Goal: Task Accomplishment & Management: Manage account settings

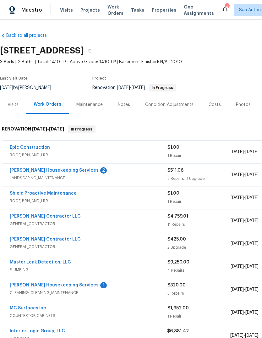
click at [31, 172] on link "[PERSON_NAME] Housekeeping Services" at bounding box center [54, 170] width 89 height 4
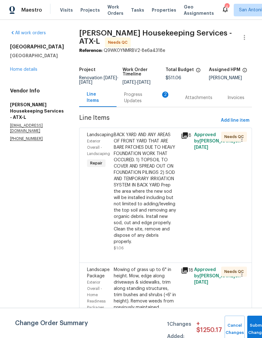
click at [140, 104] on div "Progress Updates 2" at bounding box center [147, 97] width 46 height 13
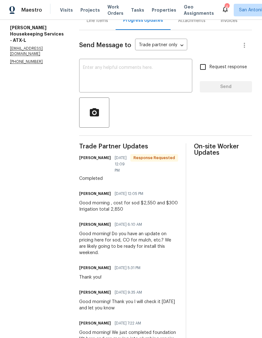
scroll to position [77, 0]
click at [138, 75] on textarea at bounding box center [136, 76] width 106 height 22
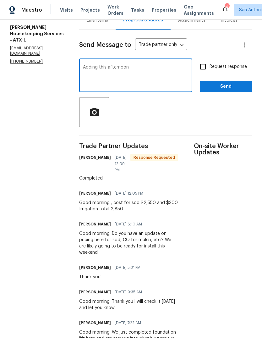
type textarea "Adding this afternoon"
click at [230, 92] on button "Send" at bounding box center [226, 87] width 52 height 12
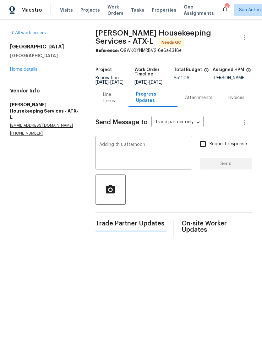
scroll to position [0, 0]
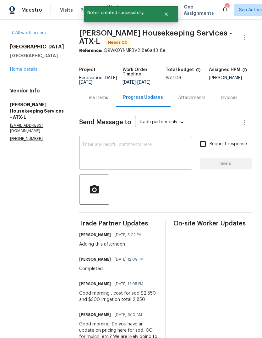
click at [20, 72] on link "Home details" at bounding box center [23, 69] width 27 height 4
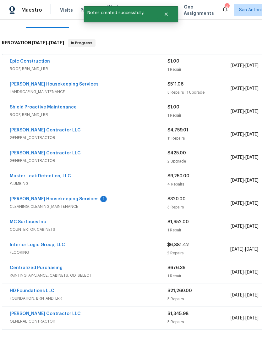
scroll to position [87, 0]
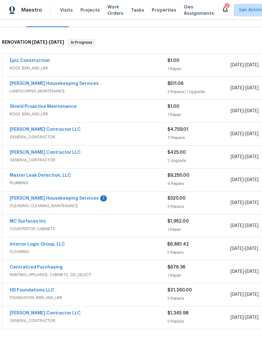
click at [55, 197] on link "[PERSON_NAME] Housekeeping Services" at bounding box center [54, 198] width 89 height 4
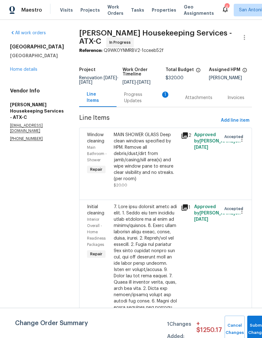
click at [137, 104] on div "Progress Updates 1" at bounding box center [147, 97] width 46 height 13
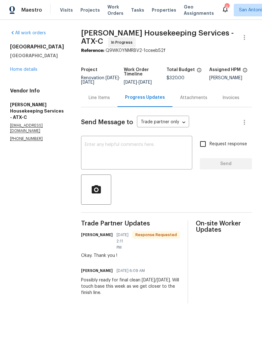
click at [27, 72] on link "Home details" at bounding box center [23, 69] width 27 height 4
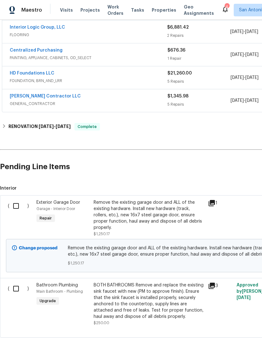
scroll to position [304, 0]
click at [17, 205] on input "checkbox" at bounding box center [18, 205] width 18 height 13
checkbox input "true"
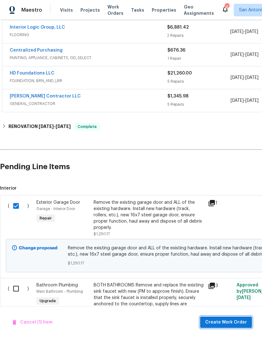
click at [240, 323] on span "Create Work Order" at bounding box center [226, 322] width 42 height 8
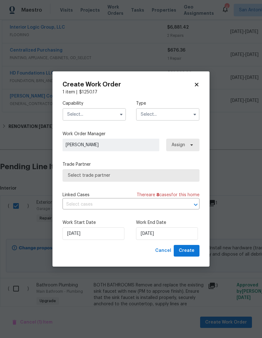
click at [101, 114] on input "text" at bounding box center [95, 114] width 64 height 13
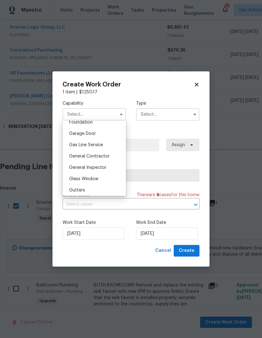
scroll to position [273, 0]
click at [98, 134] on div "Garage Door" at bounding box center [94, 132] width 60 height 11
type input "Garage Door"
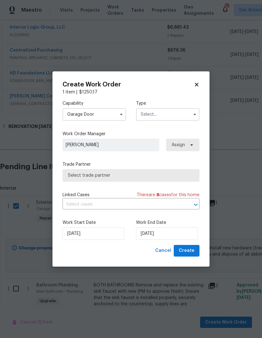
click at [163, 120] on input "text" at bounding box center [168, 114] width 64 height 13
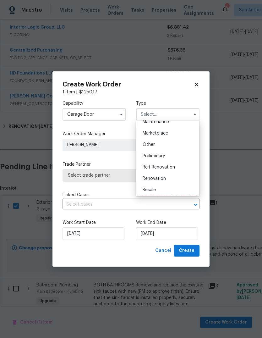
scroll to position [108, 0]
click at [167, 177] on div "Renovation" at bounding box center [168, 177] width 60 height 11
type input "Renovation"
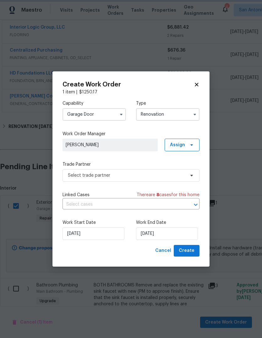
scroll to position [0, 0]
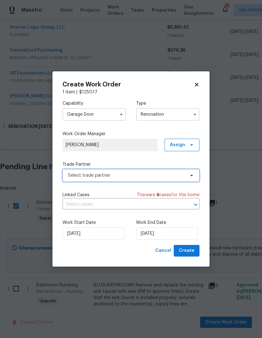
click at [152, 173] on span "Select trade partner" at bounding box center [126, 175] width 117 height 6
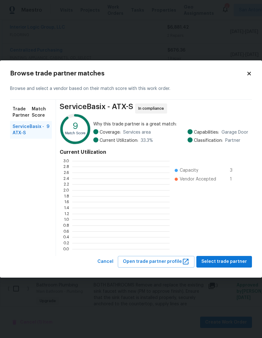
scroll to position [88, 97]
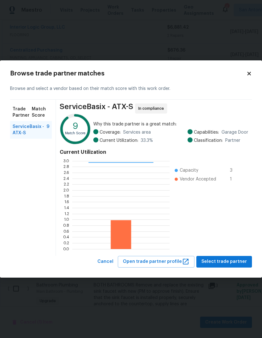
click at [236, 260] on span "Select trade partner" at bounding box center [225, 262] width 46 height 8
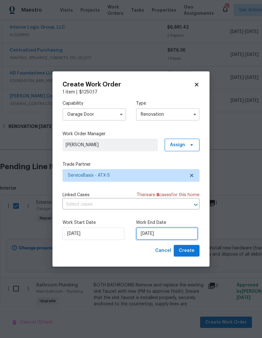
click at [166, 235] on input "[DATE]" at bounding box center [167, 233] width 62 height 13
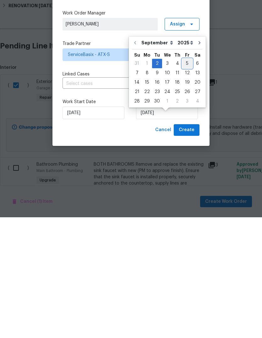
click at [182, 180] on div "5" at bounding box center [187, 184] width 10 height 9
type input "[DATE]"
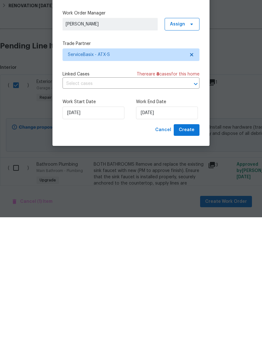
scroll to position [24, 0]
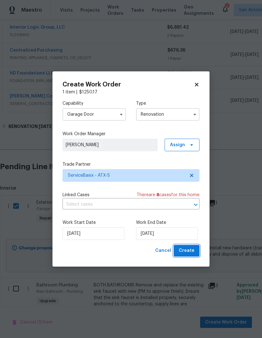
click at [192, 252] on span "Create" at bounding box center [187, 251] width 16 height 8
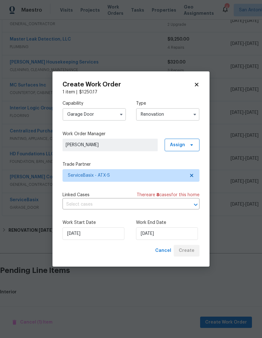
scroll to position [199, 0]
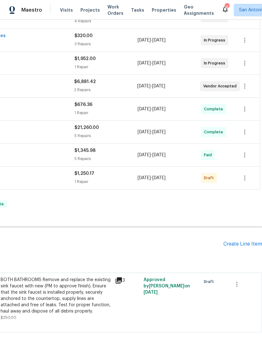
scroll to position [249, 93]
click at [244, 176] on icon "button" at bounding box center [245, 178] width 8 height 8
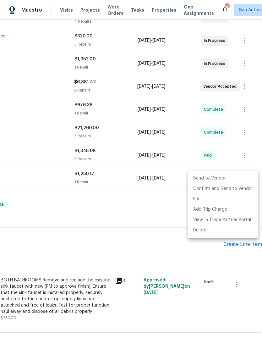
click at [168, 210] on div at bounding box center [131, 169] width 262 height 338
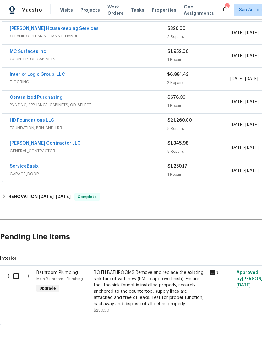
scroll to position [257, 0]
click at [22, 166] on link "ServiceBasix" at bounding box center [24, 166] width 29 height 4
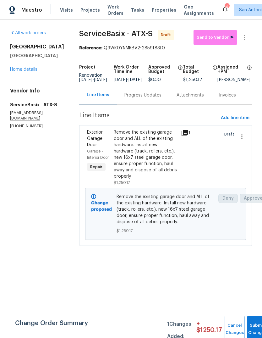
click at [138, 161] on div "Remove the existing garage door and ALL of the existing hardware. Install new h…" at bounding box center [145, 154] width 63 height 50
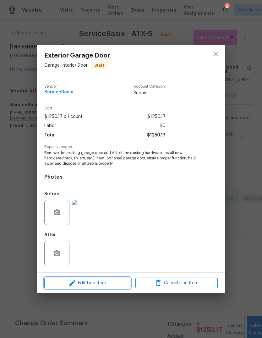
click at [101, 281] on span "Edit Line Item" at bounding box center [87, 283] width 82 height 8
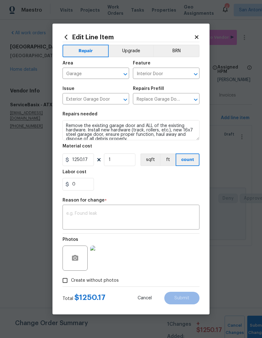
click at [163, 100] on input "Replace Garage Door 16x7 (Steel) $1,250.17" at bounding box center [157, 100] width 49 height 10
type input "s"
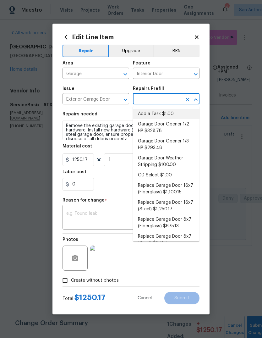
click at [167, 117] on li "Add a Task $1.00" at bounding box center [166, 114] width 67 height 10
type input "Add a Task $1.00"
type textarea "HPM to detail"
type input "Add a Task $1.00"
type input "1"
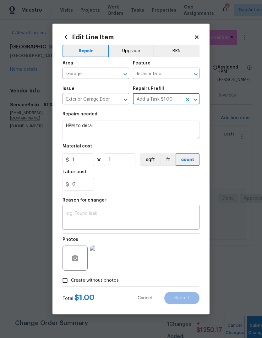
click at [70, 136] on textarea "HPM to detail" at bounding box center [131, 130] width 137 height 20
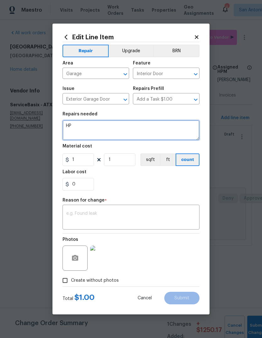
type textarea "H"
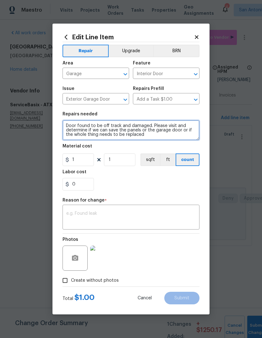
type textarea "Door found to be off track and damaged. Please visit and determine if we can sa…"
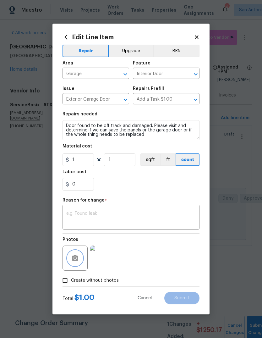
click at [77, 259] on icon "button" at bounding box center [75, 258] width 6 height 6
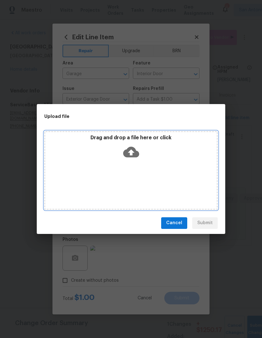
click at [132, 154] on icon at bounding box center [131, 152] width 16 height 16
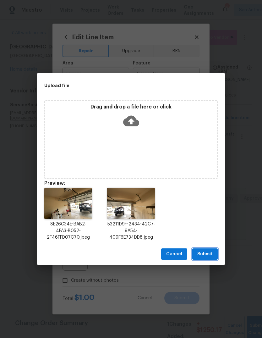
click at [211, 252] on span "Submit" at bounding box center [204, 254] width 15 height 8
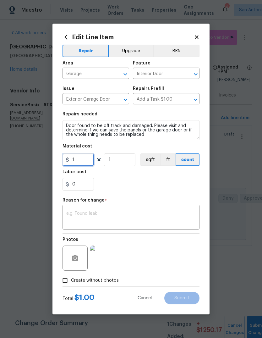
click at [83, 160] on input "1" at bounding box center [78, 159] width 31 height 13
type input "125"
click at [166, 191] on section "Repairs needed Door found to be off track and damaged. Please visit and determi…" at bounding box center [131, 151] width 137 height 86
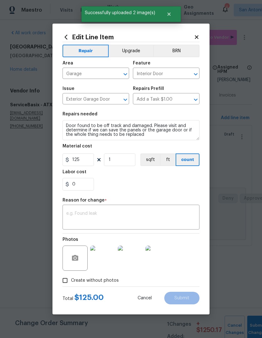
click at [75, 214] on textarea at bounding box center [131, 217] width 130 height 13
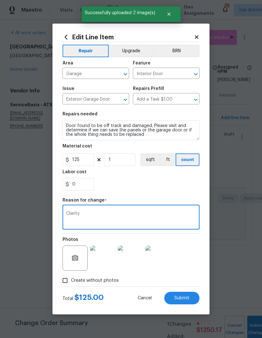
type textarea "Clarity"
click at [166, 193] on section "Repairs needed Door found to be off track and damaged. Please visit and determi…" at bounding box center [131, 151] width 137 height 86
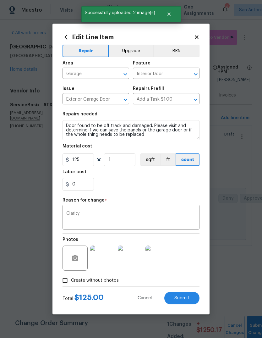
click at [175, 191] on div "0" at bounding box center [131, 184] width 137 height 13
click at [186, 297] on span "Submit" at bounding box center [181, 298] width 15 height 5
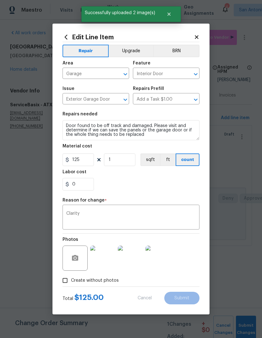
type textarea "Remove the existing garage door and ALL of the existing hardware. Install new h…"
type input "Replace Garage Door 16x7 (Steel) $1,250.17"
type input "1250.17"
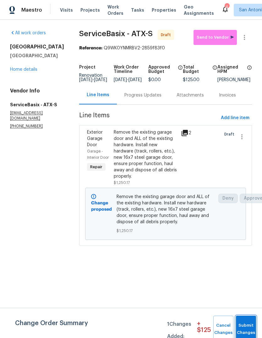
click at [251, 328] on span "Submit Changes" at bounding box center [246, 329] width 14 height 14
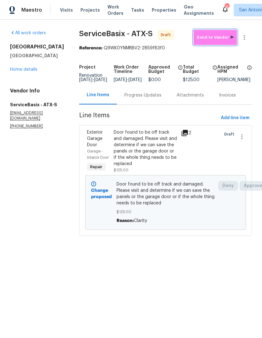
click at [222, 34] on button "Send to Vendor" at bounding box center [215, 37] width 43 height 15
click at [133, 98] on div "Progress Updates" at bounding box center [142, 95] width 37 height 6
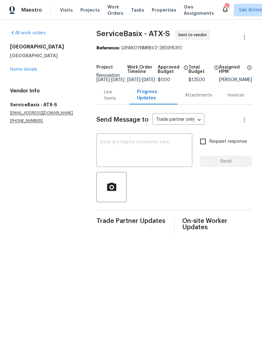
click at [134, 150] on textarea at bounding box center [144, 151] width 88 height 22
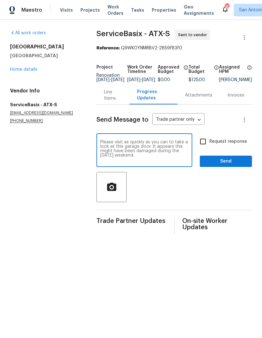
type textarea "Please visit as quickly as you can to take a look at this garage door. It appea…"
click at [226, 165] on span "Send" at bounding box center [226, 162] width 42 height 8
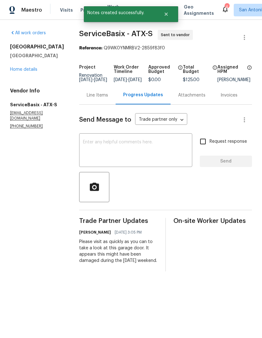
click at [87, 95] on div "Line Items" at bounding box center [97, 95] width 36 height 19
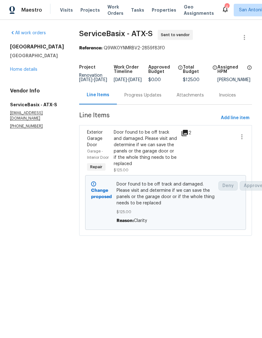
click at [19, 72] on link "Home details" at bounding box center [23, 69] width 27 height 4
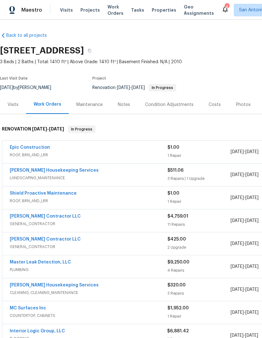
click at [26, 149] on link "Epic Construction" at bounding box center [30, 147] width 40 height 4
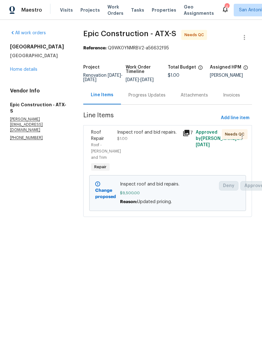
click at [154, 97] on div "Progress Updates" at bounding box center [147, 95] width 37 height 6
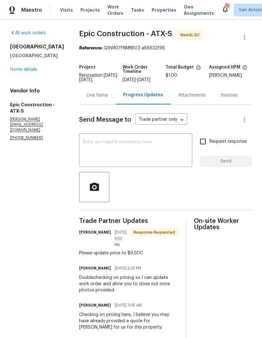
scroll to position [4, 0]
click at [94, 98] on div "Line Items" at bounding box center [97, 95] width 21 height 6
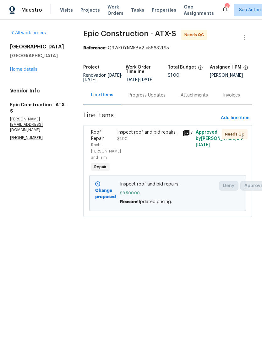
click at [23, 71] on link "Home details" at bounding box center [23, 69] width 27 height 4
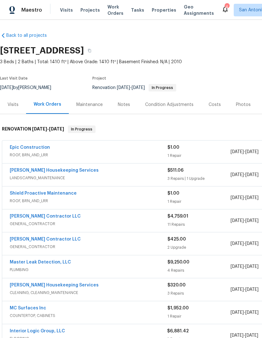
click at [124, 108] on div "Notes" at bounding box center [124, 105] width 12 height 6
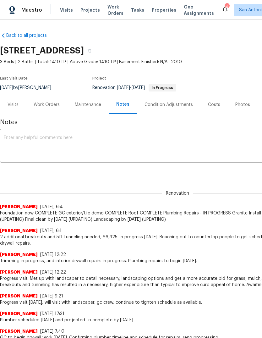
click at [123, 134] on div "x ​" at bounding box center [177, 146] width 355 height 32
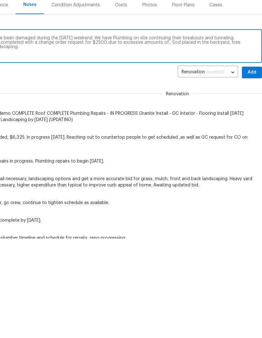
scroll to position [0, 93]
type textarea "Progress visit. Garage door appears to have been damaged during the [DATE] week…"
click at [252, 168] on span "Add" at bounding box center [252, 172] width 10 height 8
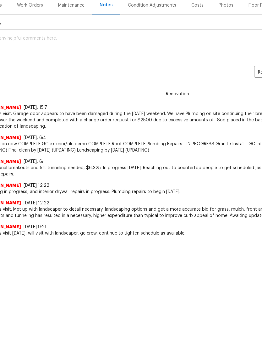
scroll to position [0, 17]
click at [30, 5] on div "Work Orders" at bounding box center [29, 5] width 26 height 6
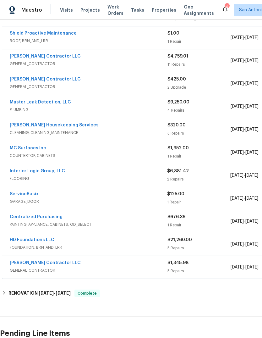
scroll to position [160, 0]
click at [34, 146] on link "MC Surfaces Inc" at bounding box center [28, 148] width 36 height 4
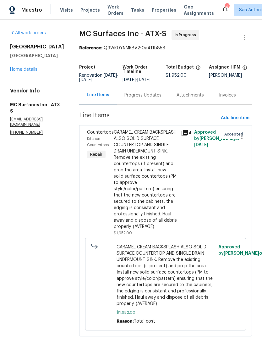
click at [145, 98] on div "Progress Updates" at bounding box center [142, 95] width 37 height 6
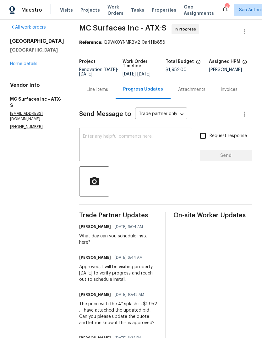
scroll to position [6, 0]
click at [142, 146] on textarea at bounding box center [136, 145] width 106 height 22
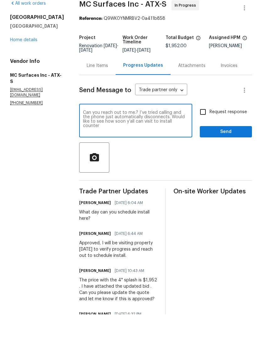
type textarea "Can you reach out to me.? I’ve tried calling and the phone just automatically d…"
click at [218, 150] on button "Send" at bounding box center [226, 156] width 52 height 12
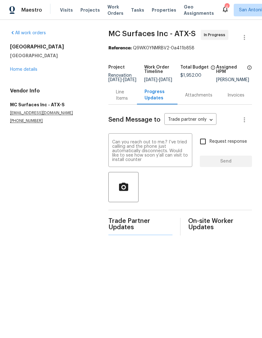
scroll to position [0, 0]
